Goal: Consume media (video, audio)

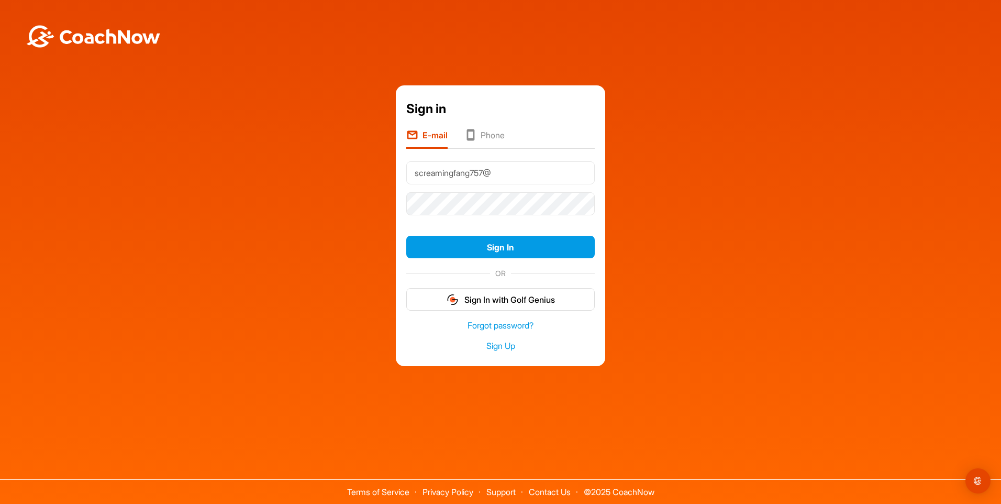
type input "[EMAIL_ADDRESS][DOMAIN_NAME]"
click at [406, 236] on button "Sign In" at bounding box center [500, 247] width 188 height 23
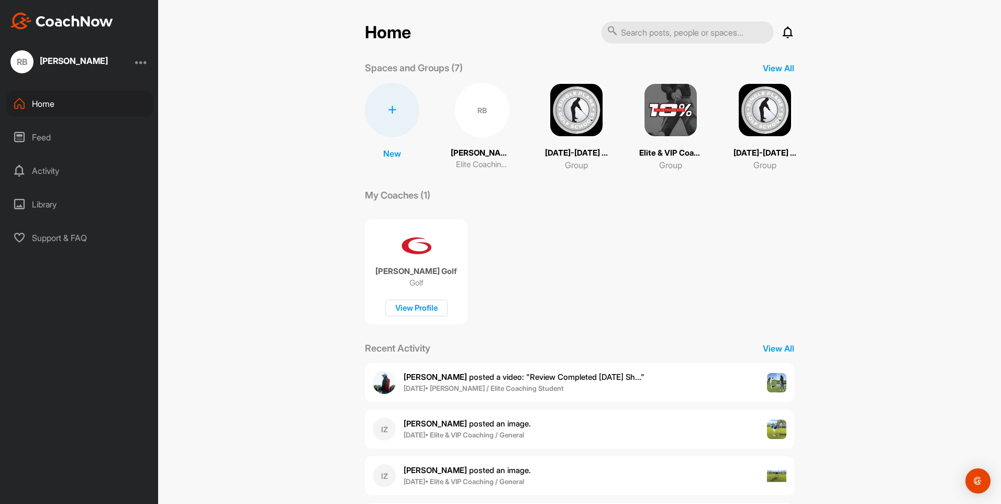
click at [490, 162] on p "Elite Coaching Student" at bounding box center [482, 165] width 52 height 12
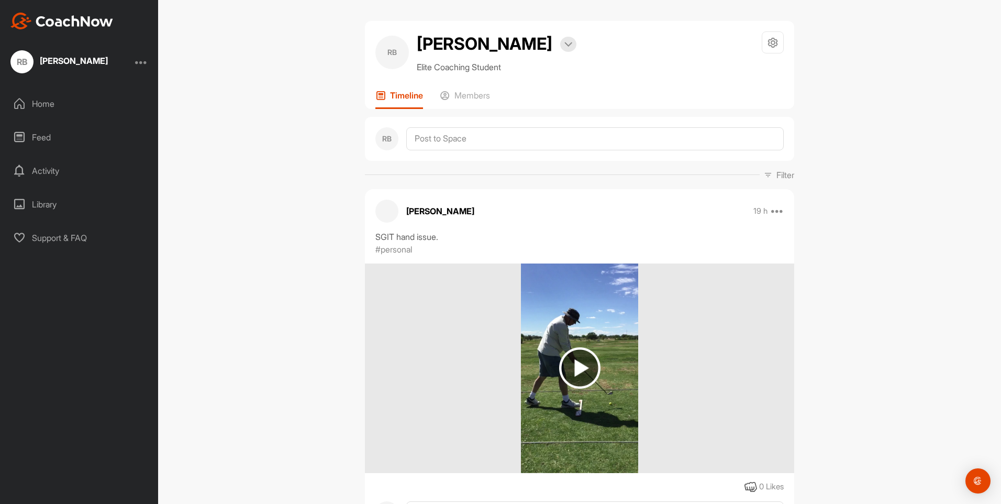
click at [44, 99] on div "Home" at bounding box center [80, 104] width 148 height 26
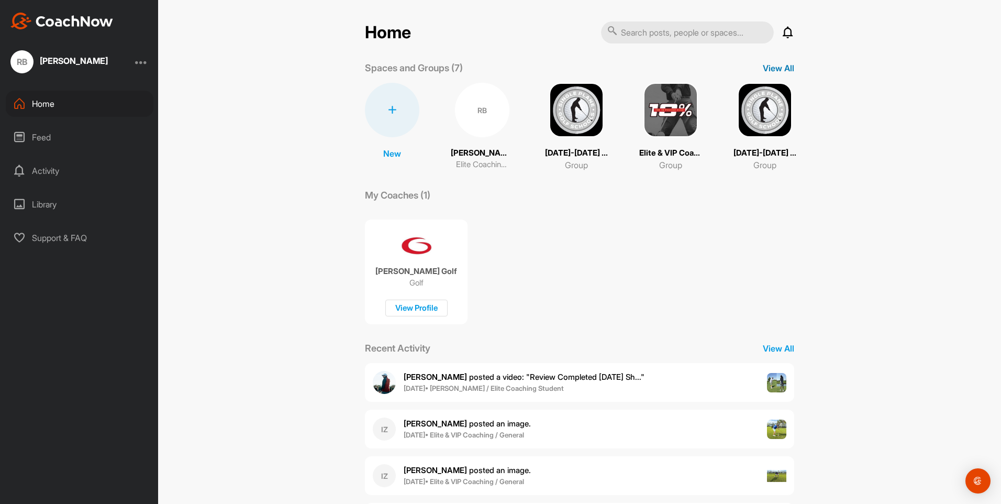
click at [782, 70] on p "View All" at bounding box center [778, 68] width 31 height 13
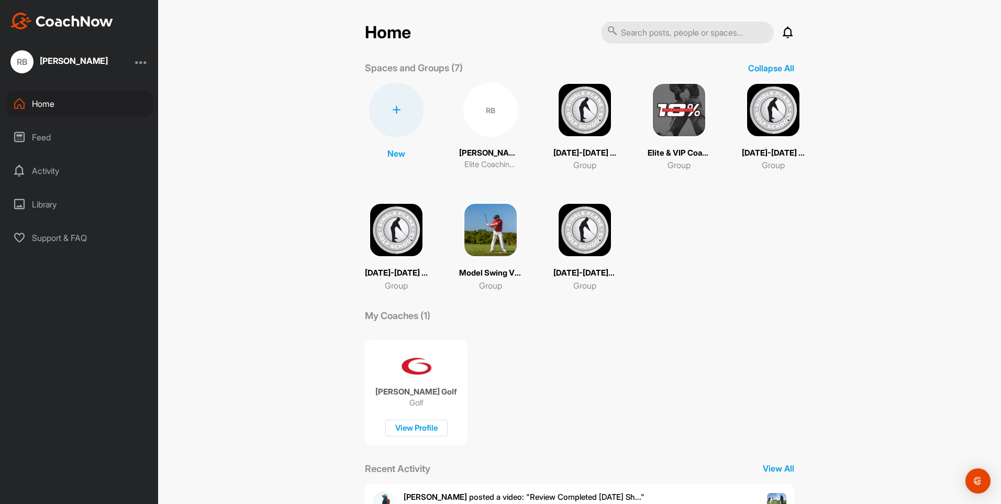
click at [476, 273] on p "Model Swing Videos" at bounding box center [490, 273] width 63 height 12
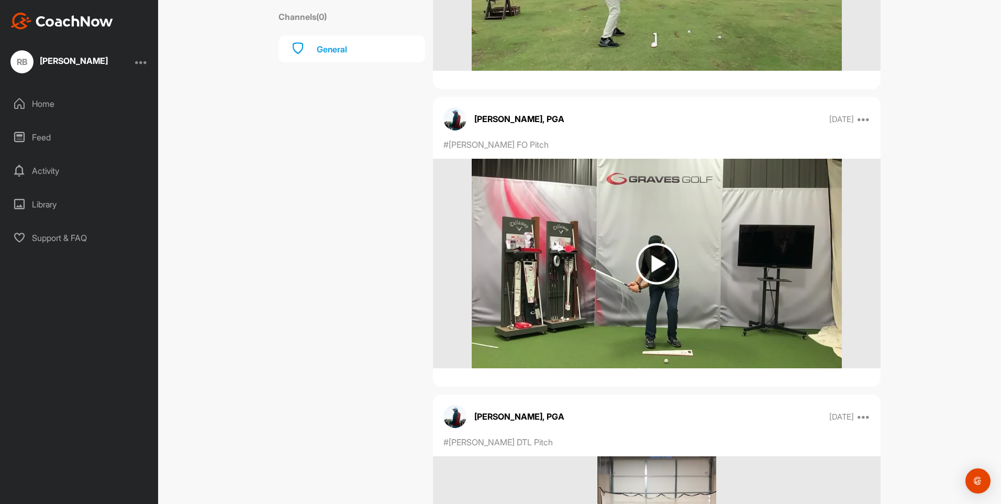
scroll to position [5555, 0]
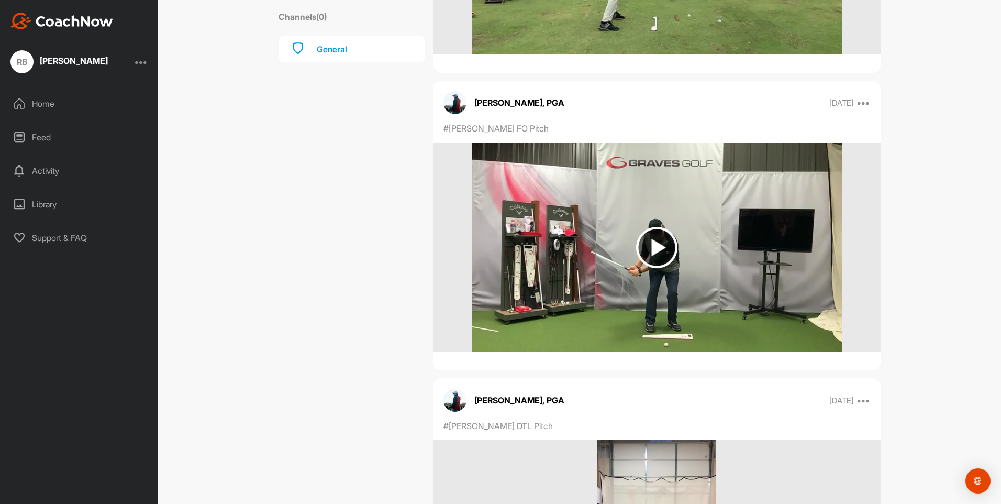
click at [651, 263] on img at bounding box center [656, 247] width 41 height 41
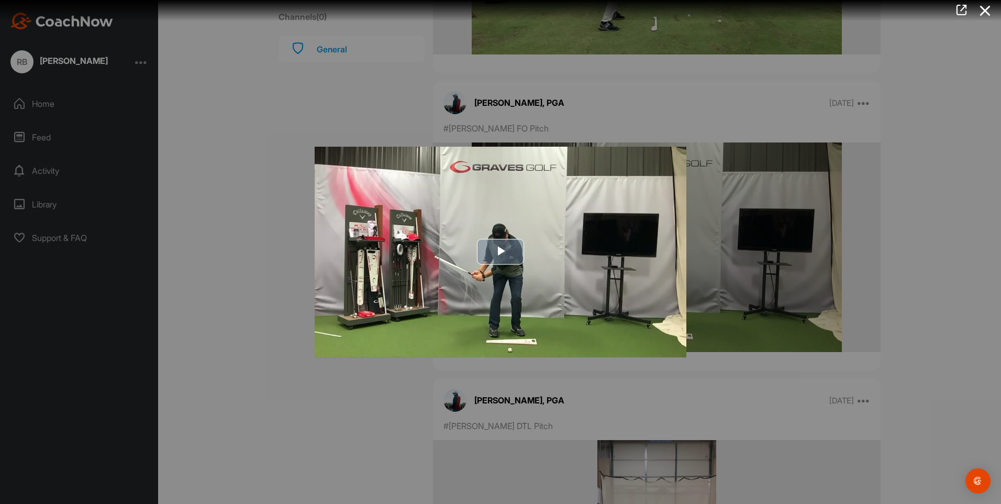
click at [500, 252] on span "Video Player" at bounding box center [500, 252] width 0 height 0
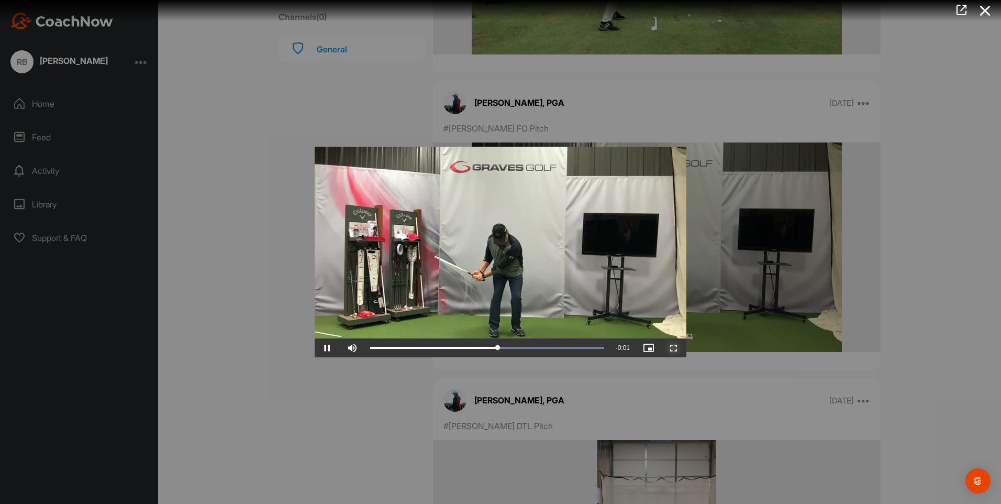
click at [676, 348] on span "Video Player" at bounding box center [673, 348] width 25 height 0
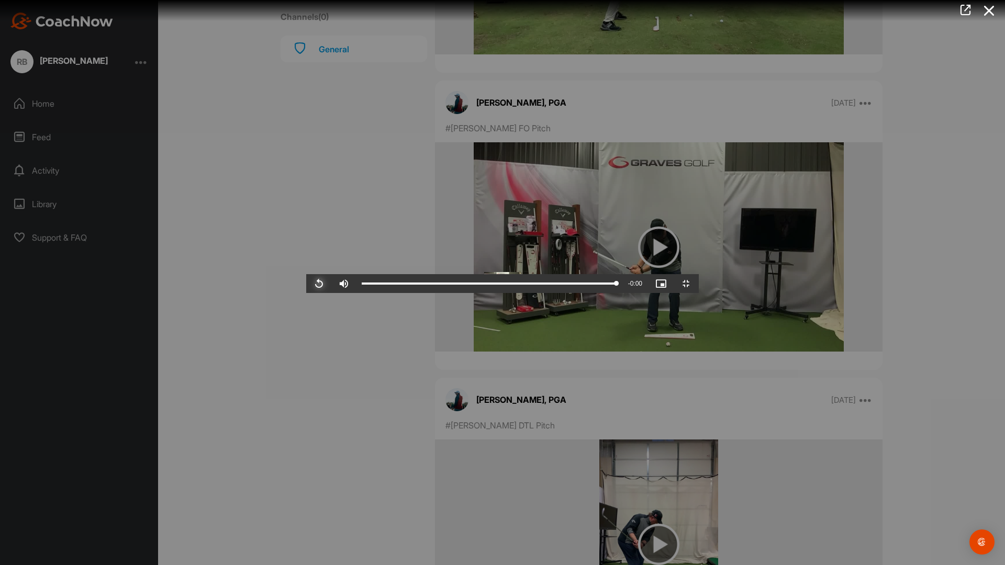
click at [306, 284] on span "Video Player" at bounding box center [318, 284] width 25 height 0
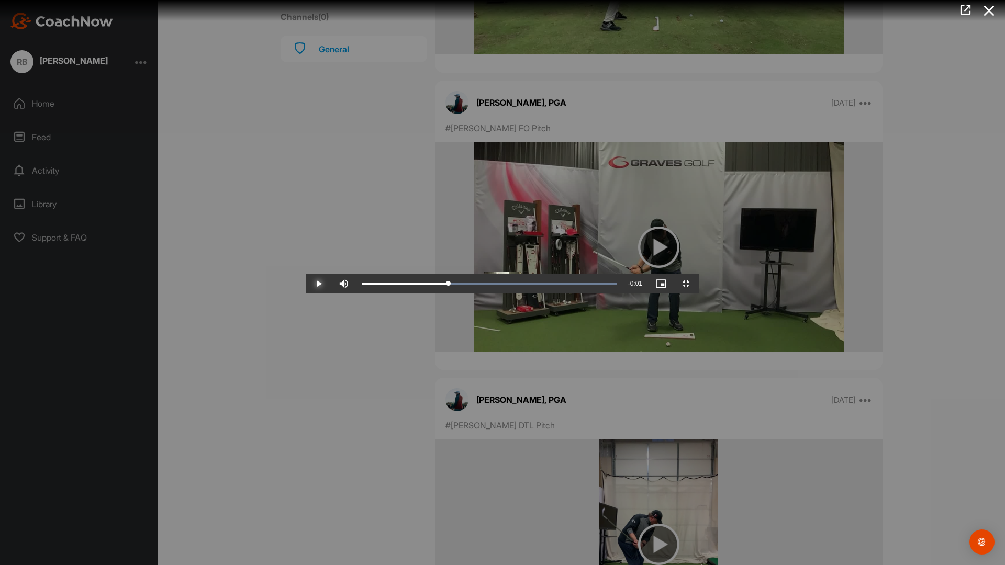
click at [306, 284] on span "Video Player" at bounding box center [318, 284] width 25 height 0
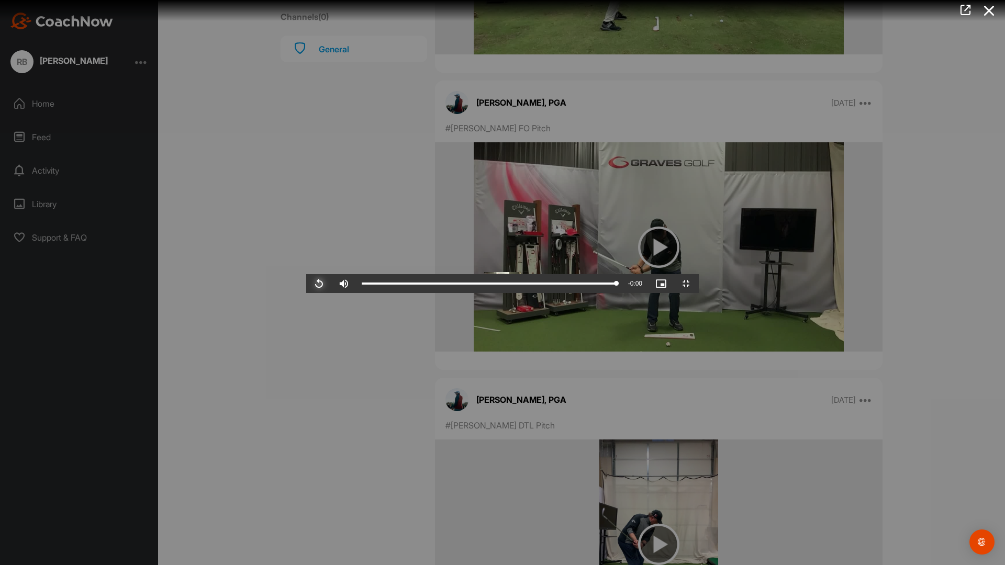
click at [306, 284] on span "Video Player" at bounding box center [318, 284] width 25 height 0
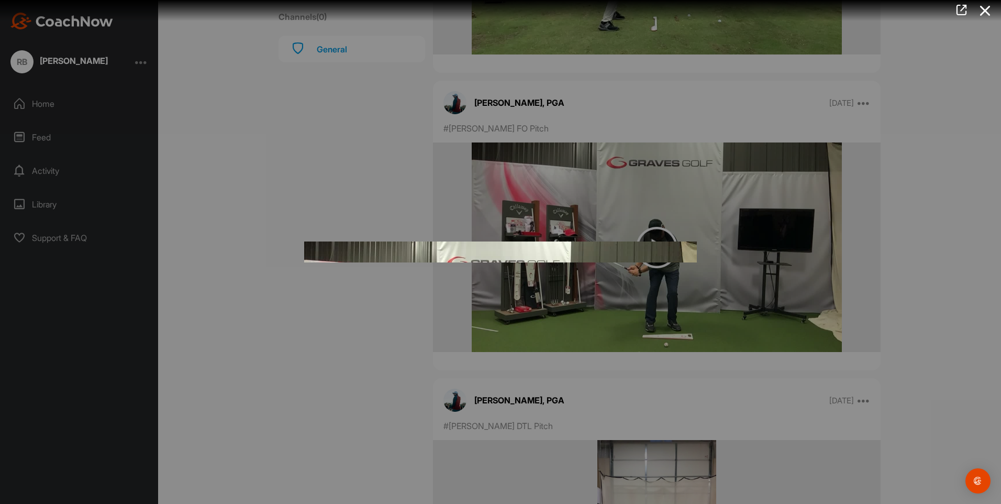
click at [976, 195] on div at bounding box center [500, 252] width 1001 height 504
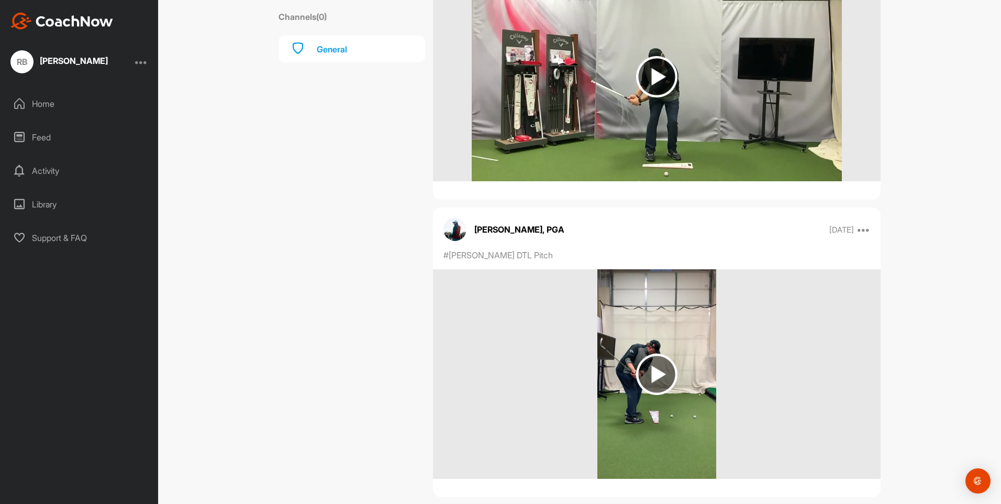
scroll to position [5848, 0]
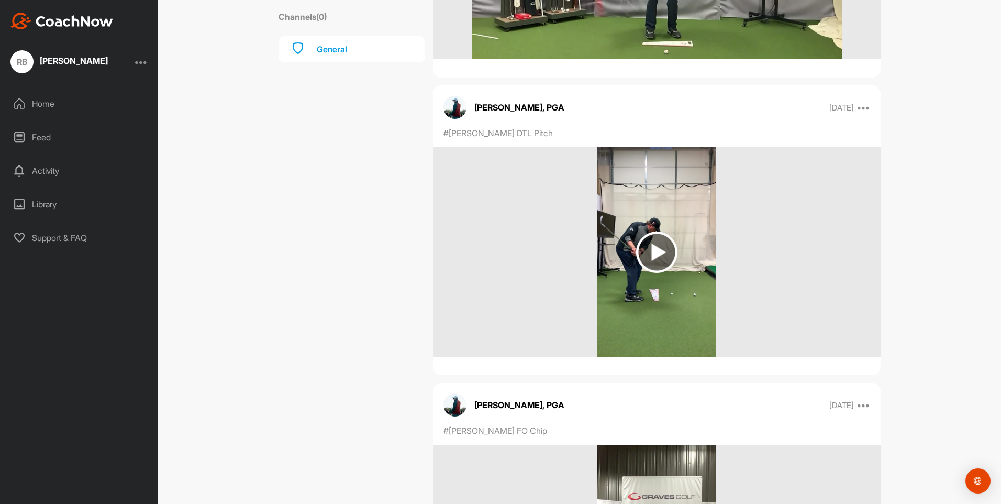
click at [646, 251] on img at bounding box center [656, 251] width 41 height 41
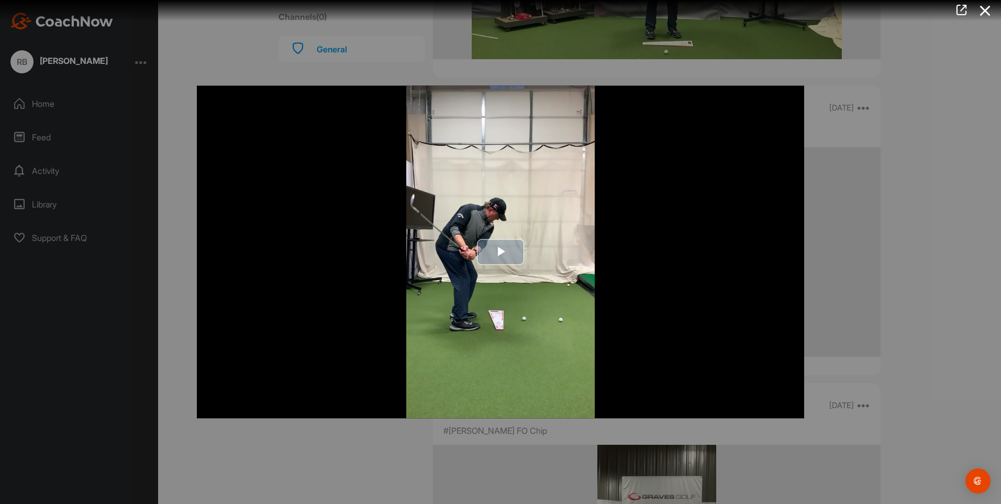
click at [500, 252] on span "Video Player" at bounding box center [500, 252] width 0 height 0
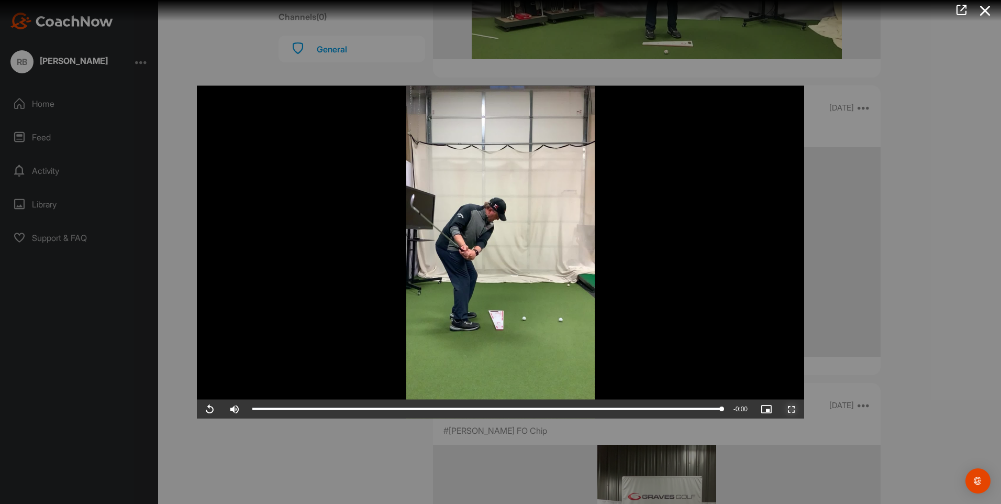
click at [795, 409] on span "Video Player" at bounding box center [791, 409] width 25 height 0
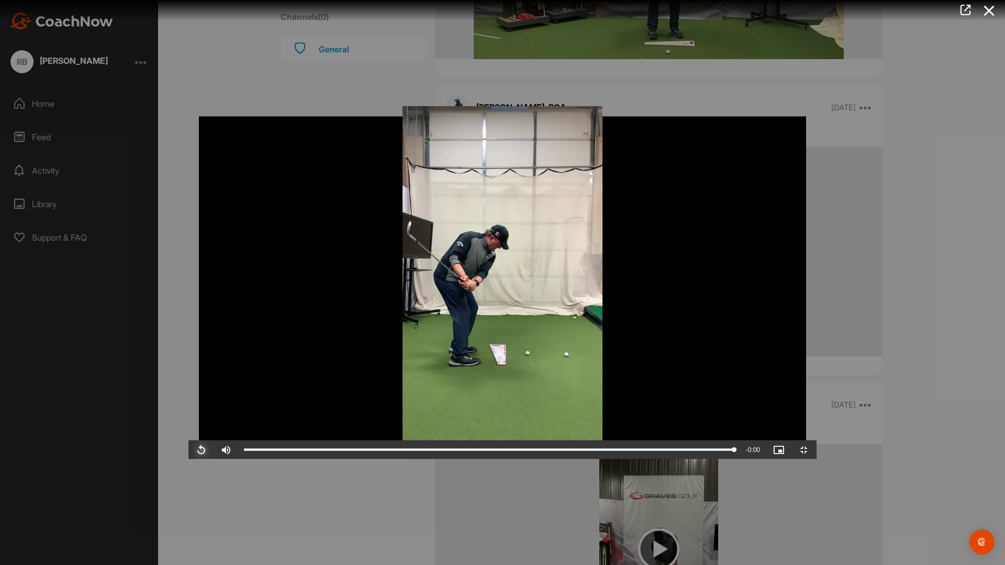
click at [188, 450] on span "Video Player" at bounding box center [200, 450] width 25 height 0
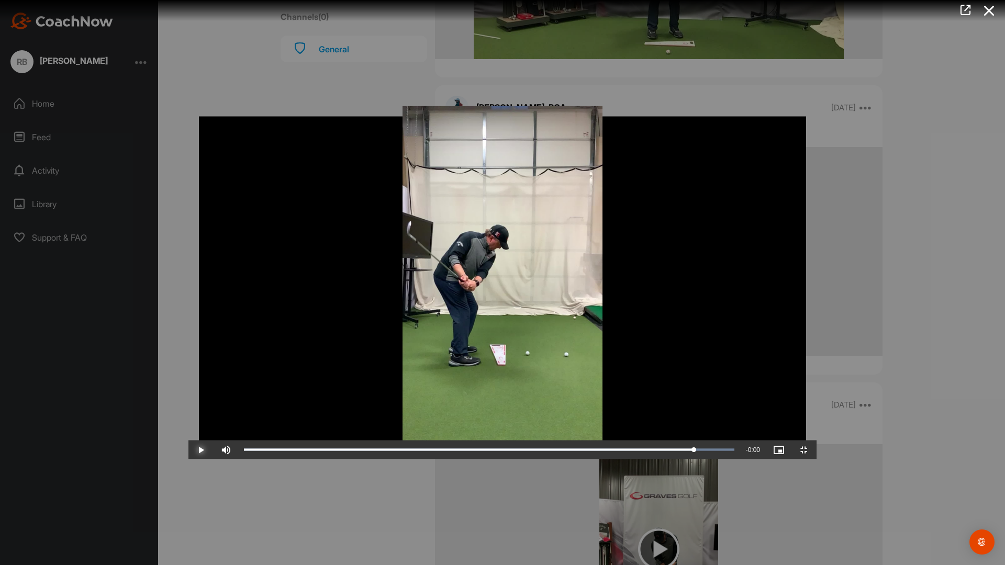
click at [188, 450] on span "Video Player" at bounding box center [200, 450] width 25 height 0
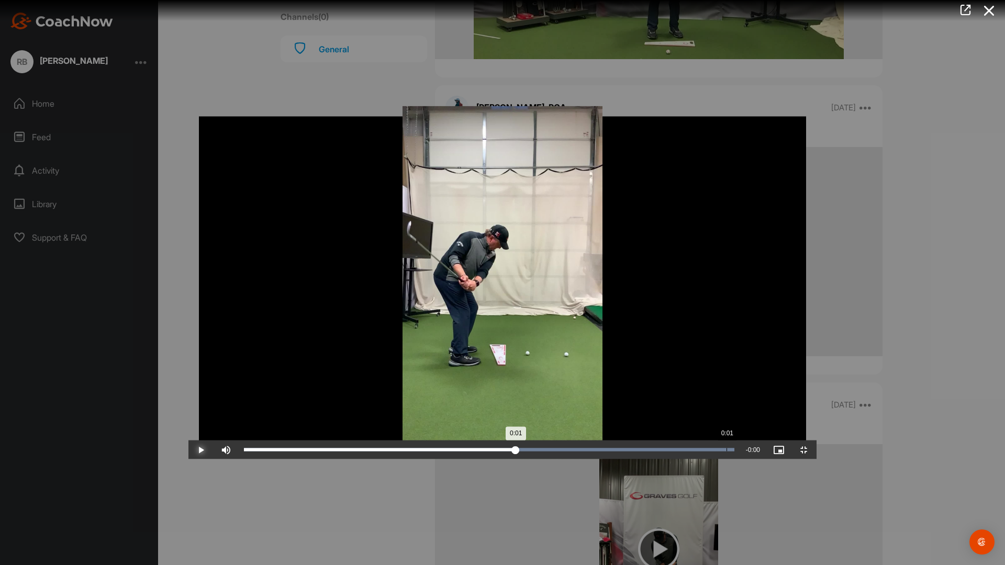
drag, startPoint x: 355, startPoint y: 557, endPoint x: 538, endPoint y: 565, distance: 183.4
click at [538, 460] on div "Loaded : 100.00% 0:01 0:01" at bounding box center [489, 450] width 501 height 19
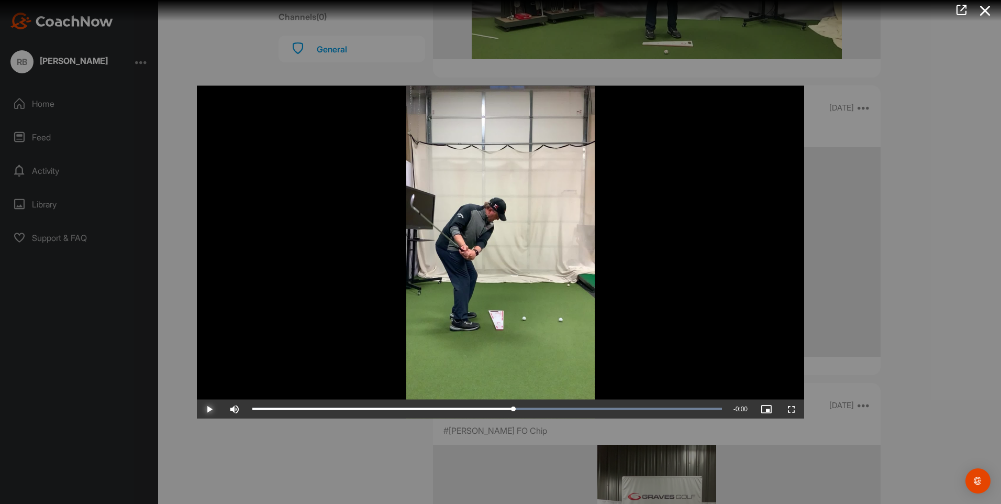
click at [209, 409] on span "Video Player" at bounding box center [209, 409] width 25 height 0
drag, startPoint x: 721, startPoint y: 408, endPoint x: 385, endPoint y: 413, distance: 336.1
click at [385, 410] on div "0:00" at bounding box center [318, 408] width 132 height 3
click at [286, 449] on div at bounding box center [500, 252] width 1001 height 504
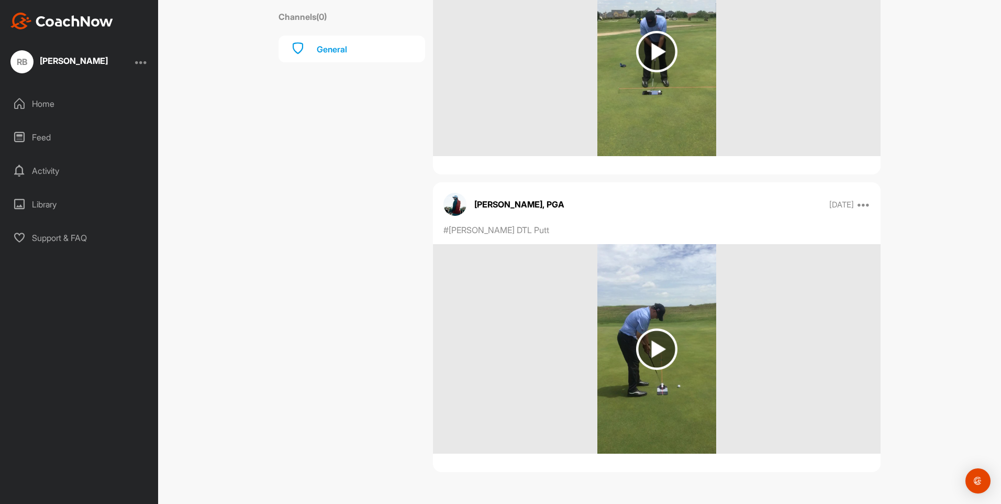
scroll to position [0, 0]
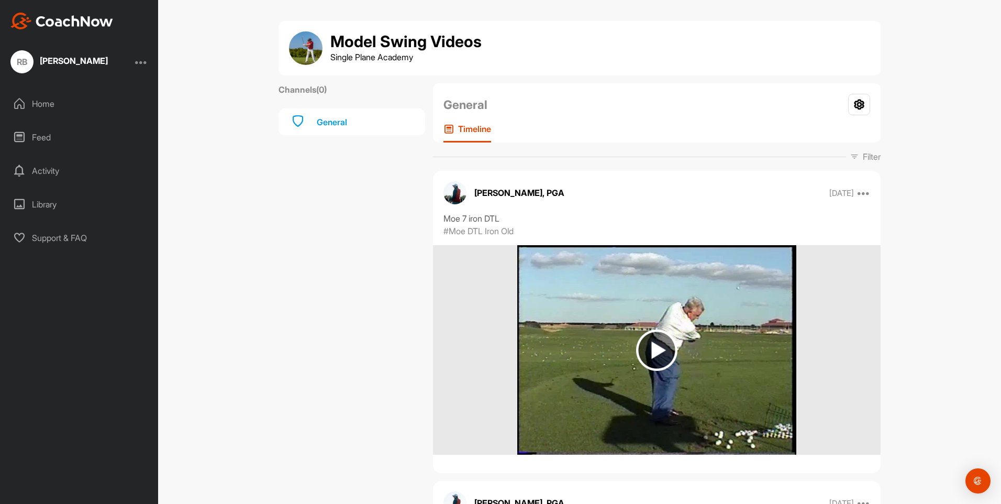
click at [146, 60] on div at bounding box center [141, 61] width 13 height 13
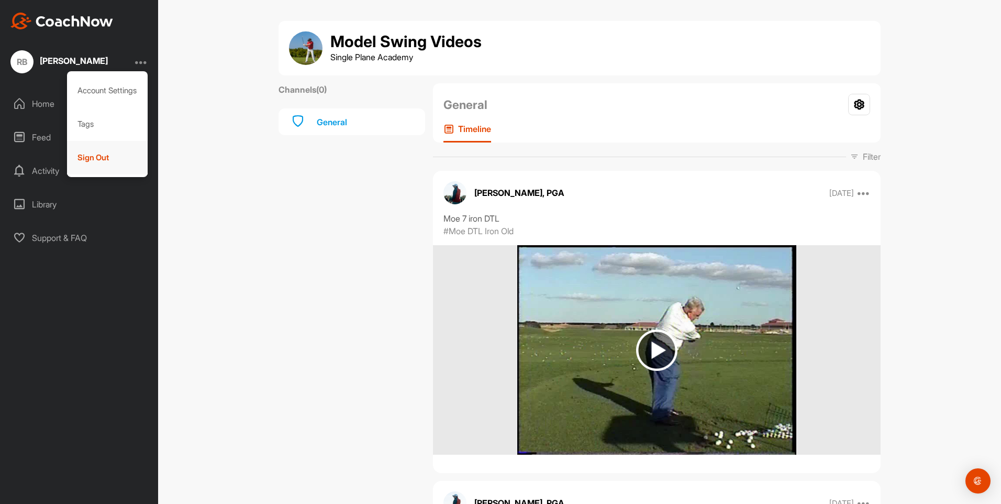
click at [87, 162] on div "Sign Out" at bounding box center [107, 158] width 81 height 34
